Goal: Task Accomplishment & Management: Use online tool/utility

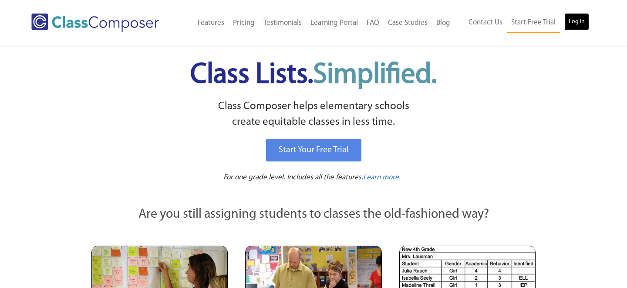
click at [574, 21] on link "Log In" at bounding box center [577, 21] width 25 height 17
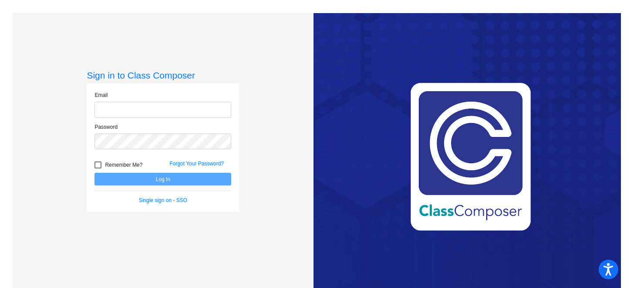
type input "[EMAIL_ADDRESS][DOMAIN_NAME]"
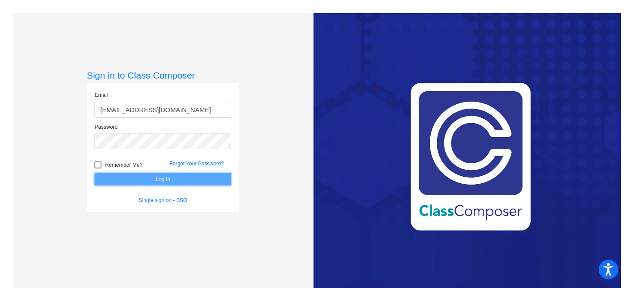
click at [199, 178] on button "Log In" at bounding box center [163, 179] width 137 height 13
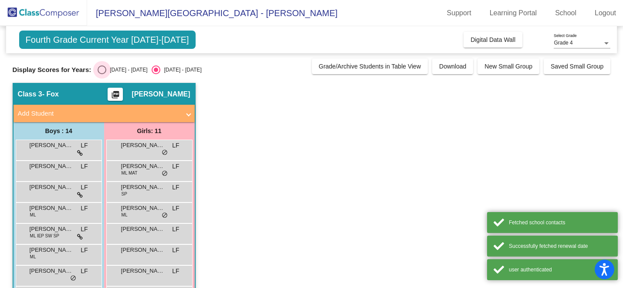
click at [101, 66] on div "Select an option" at bounding box center [102, 69] width 9 height 9
click at [101, 74] on input "[DATE] - [DATE]" at bounding box center [101, 74] width 0 height 0
radio input "true"
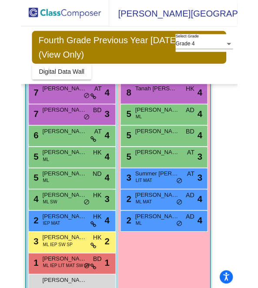
scroll to position [190, 0]
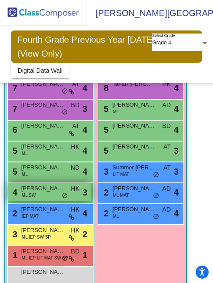
click at [40, 196] on div "4 [PERSON_NAME] ML SW HK lock do_not_disturb_alt 3" at bounding box center [49, 192] width 83 height 18
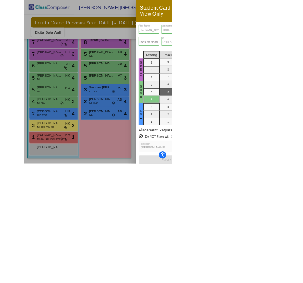
scroll to position [145, 0]
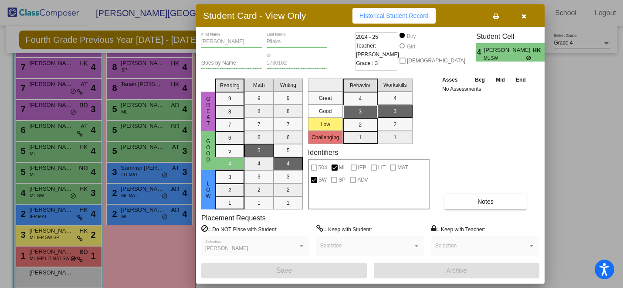
click at [526, 16] on button "button" at bounding box center [524, 16] width 28 height 16
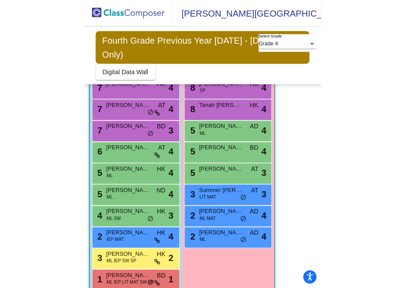
scroll to position [162, 0]
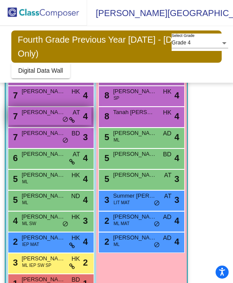
click at [56, 120] on div "7 Zach Avodian AT lock do_not_disturb_alt 4" at bounding box center [49, 116] width 83 height 18
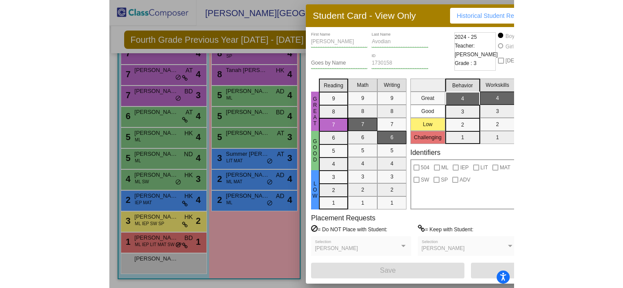
scroll to position [116, 0]
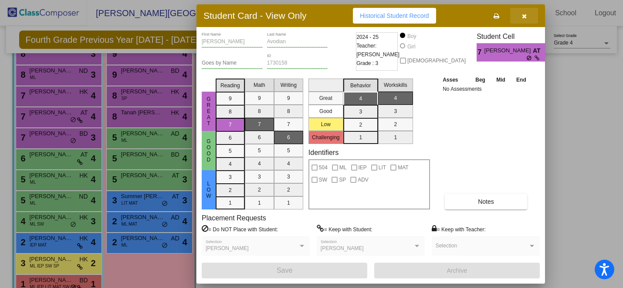
click at [528, 17] on button "button" at bounding box center [524, 16] width 28 height 16
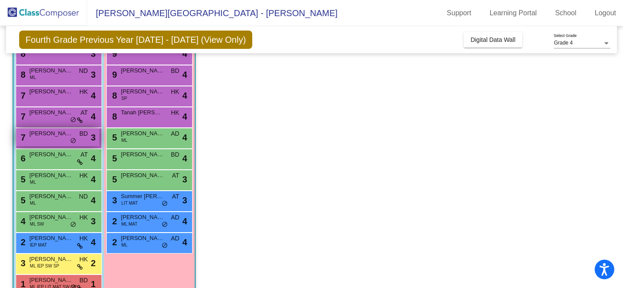
click at [68, 132] on span "Ethan Shoop" at bounding box center [52, 133] width 44 height 9
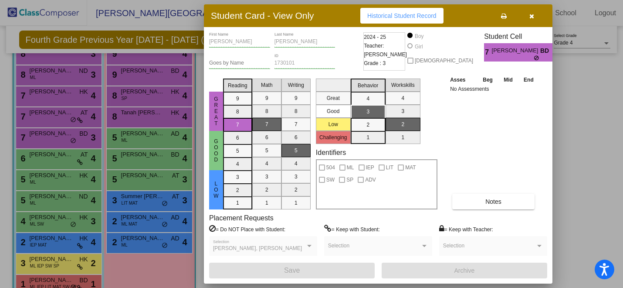
click at [536, 14] on button "button" at bounding box center [532, 16] width 28 height 16
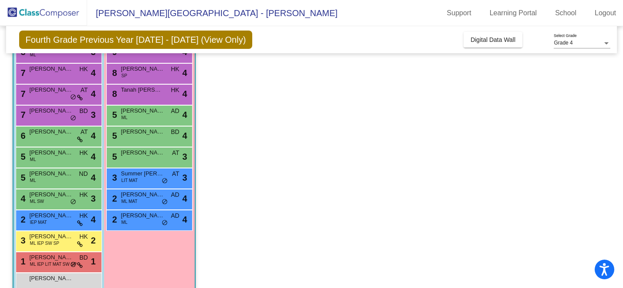
scroll to position [138, 0]
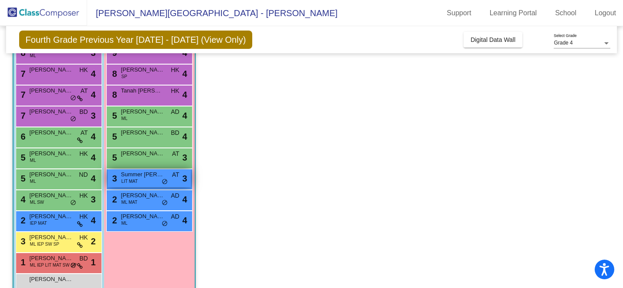
click at [136, 178] on span "LIT MAT" at bounding box center [130, 181] width 16 height 7
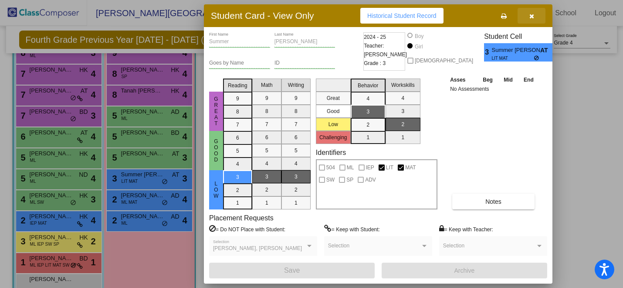
click at [535, 11] on button "button" at bounding box center [532, 16] width 28 height 16
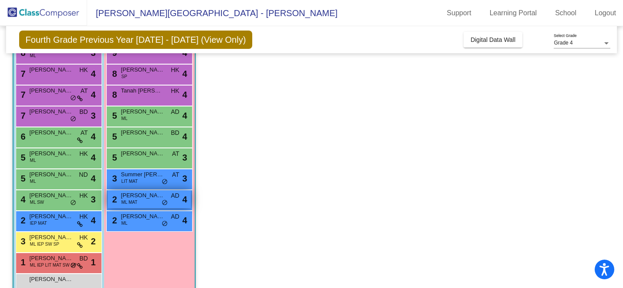
click at [150, 197] on span "Angelica Cabrera" at bounding box center [143, 195] width 44 height 9
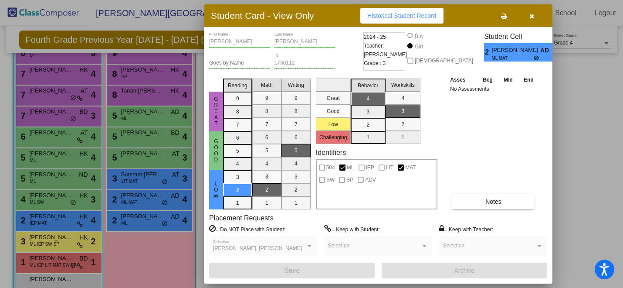
click at [534, 15] on button "button" at bounding box center [532, 16] width 28 height 16
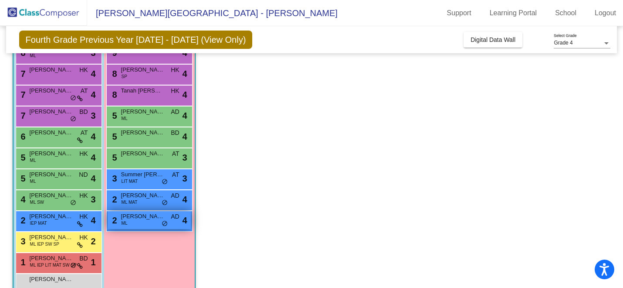
click at [143, 226] on div "2 Lia Condori Saenz ML AD lock do_not_disturb_alt 4" at bounding box center [149, 220] width 83 height 18
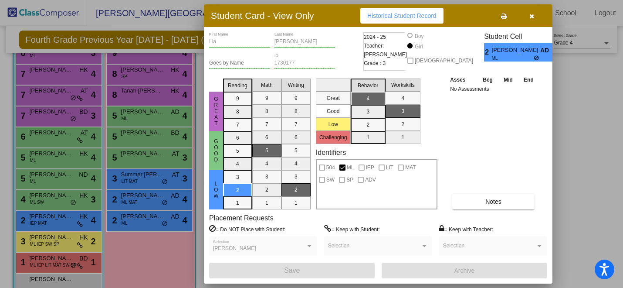
click at [530, 16] on icon "button" at bounding box center [531, 16] width 5 height 6
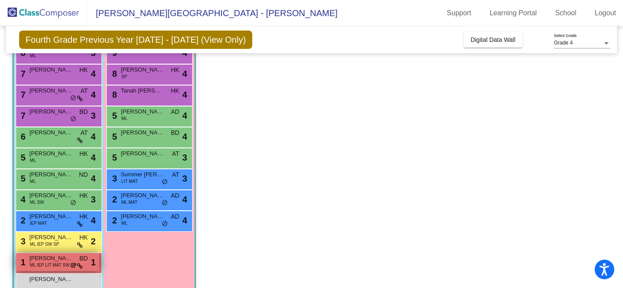
click at [57, 267] on span "ML IEP LIT MAT SW SP" at bounding box center [53, 264] width 47 height 7
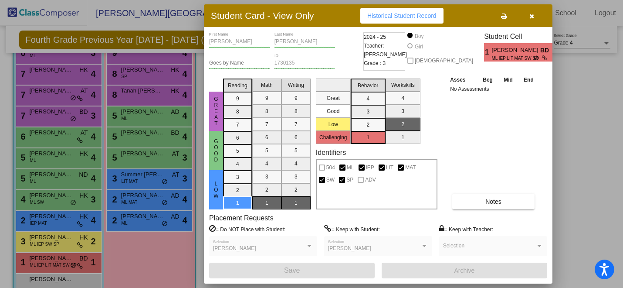
click at [537, 14] on button "button" at bounding box center [532, 16] width 28 height 16
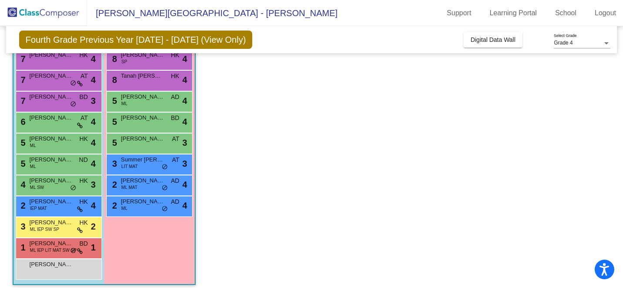
scroll to position [152, 0]
click at [63, 249] on span "ML IEP LIT MAT SW SP" at bounding box center [53, 250] width 47 height 7
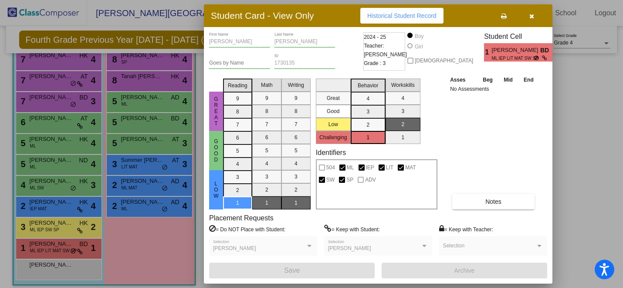
click at [530, 16] on icon "button" at bounding box center [531, 16] width 5 height 6
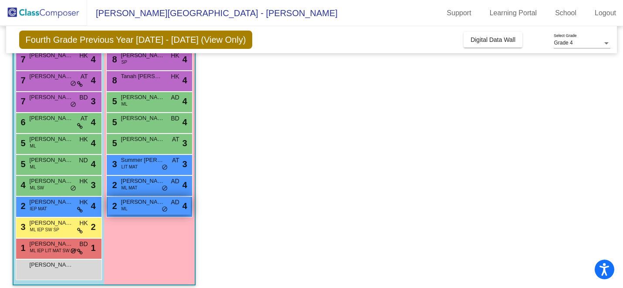
click at [175, 203] on span "AD" at bounding box center [175, 201] width 8 height 9
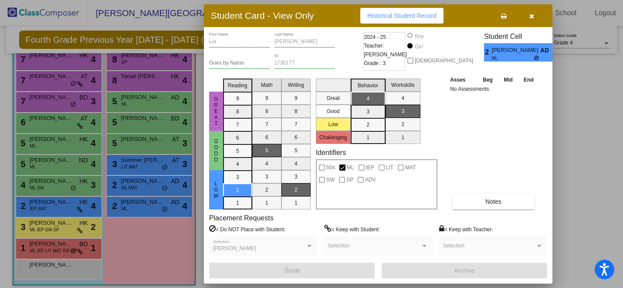
click at [533, 13] on icon "button" at bounding box center [531, 16] width 5 height 6
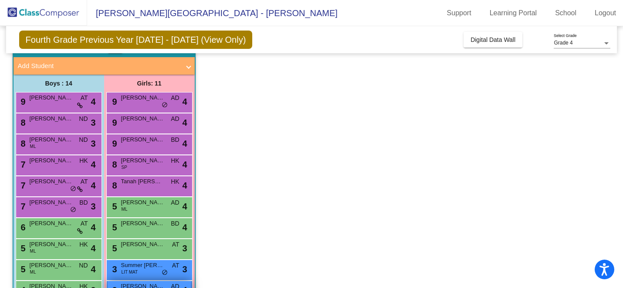
scroll to position [47, 0]
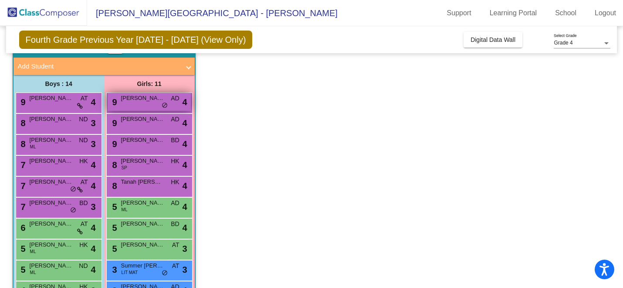
click at [162, 102] on span "do_not_disturb_alt" at bounding box center [165, 105] width 6 height 7
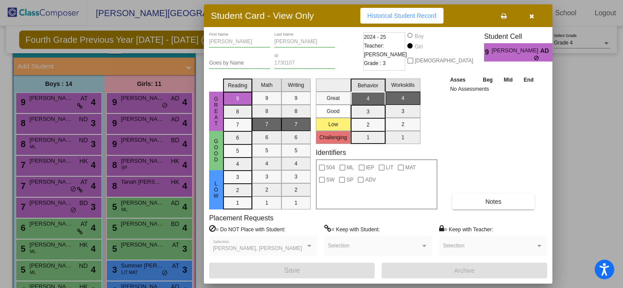
click at [533, 14] on icon "button" at bounding box center [531, 16] width 5 height 6
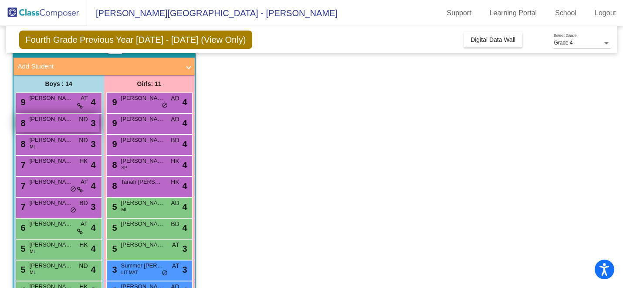
scroll to position [0, 0]
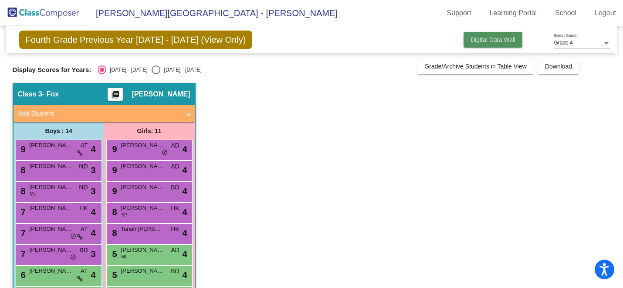
click at [480, 35] on button "Digital Data Wall" at bounding box center [492, 40] width 59 height 16
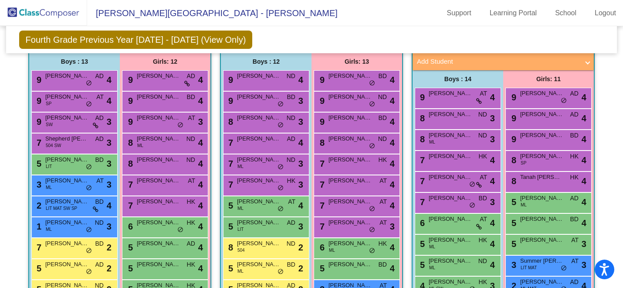
scroll to position [197, 0]
